Goal: Check status: Check status

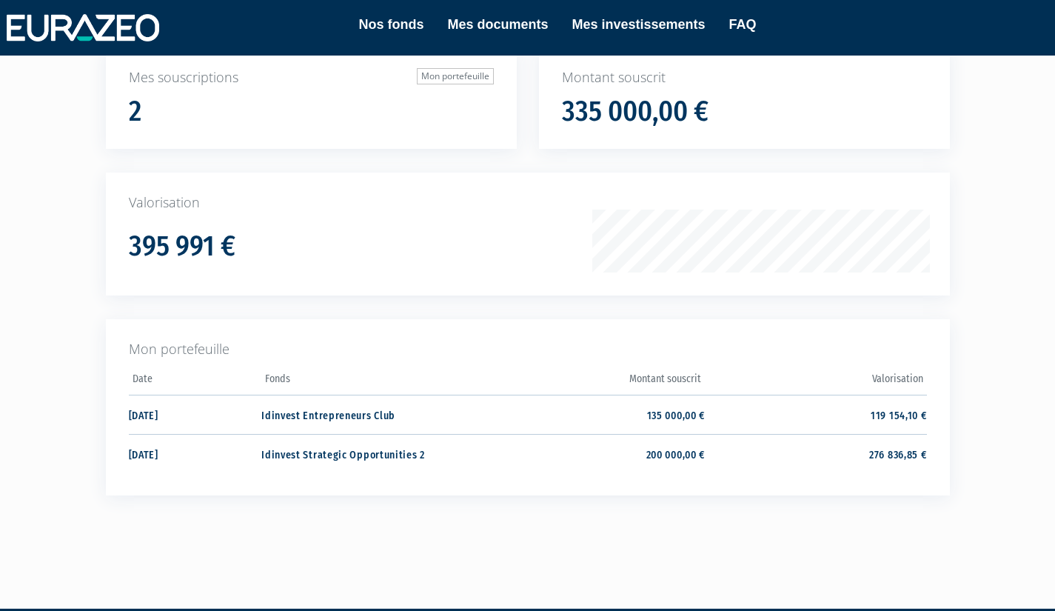
scroll to position [118, 0]
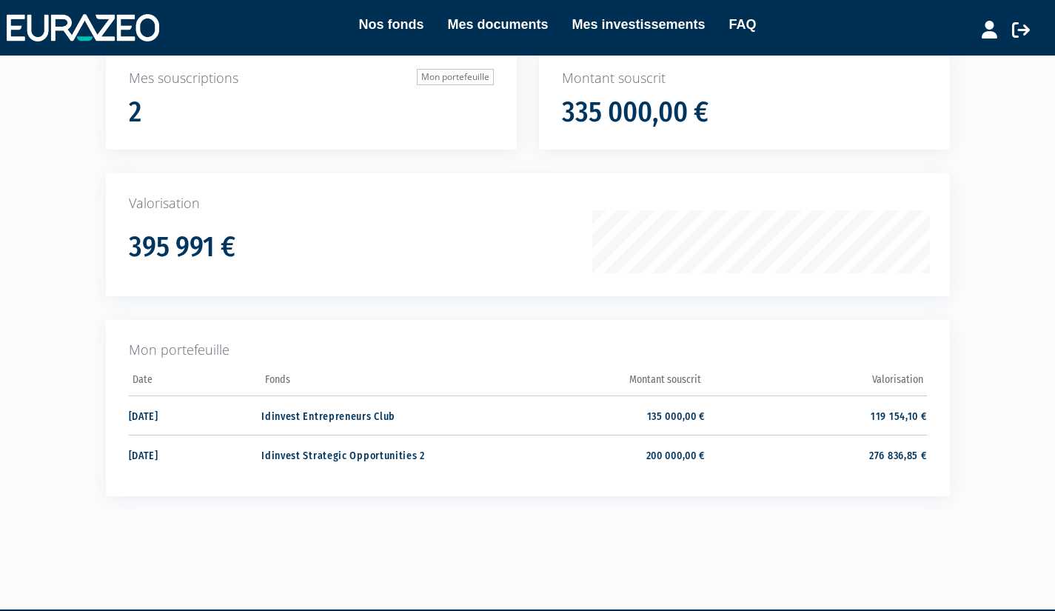
click at [201, 426] on td "[DATE]" at bounding box center [195, 415] width 133 height 39
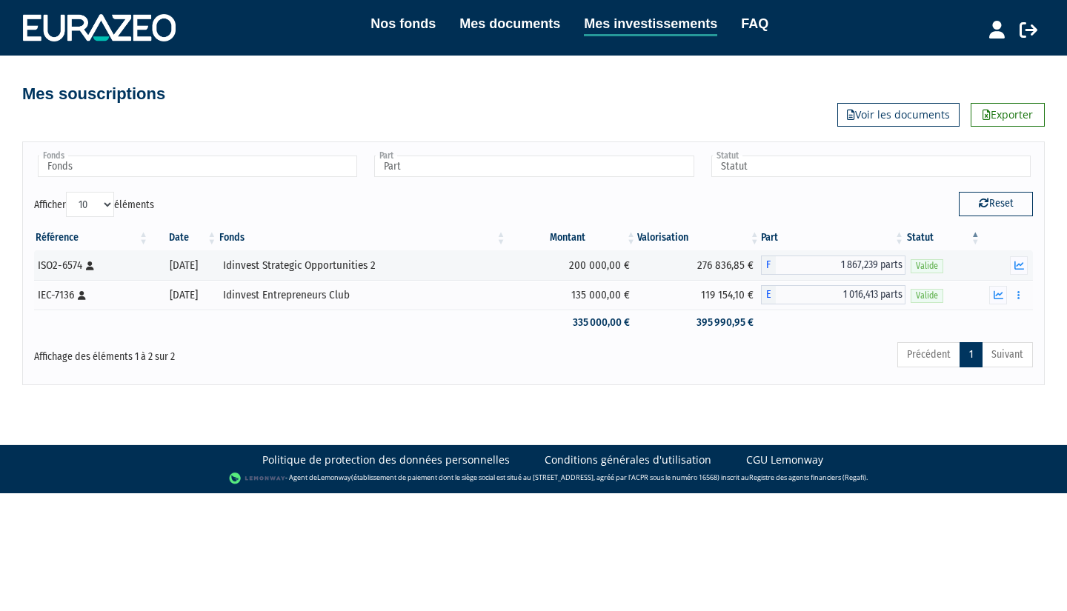
click at [1018, 264] on icon "button" at bounding box center [1019, 266] width 10 height 10
click at [1001, 297] on icon "button" at bounding box center [998, 295] width 10 height 10
